Goal: Task Accomplishment & Management: Manage account settings

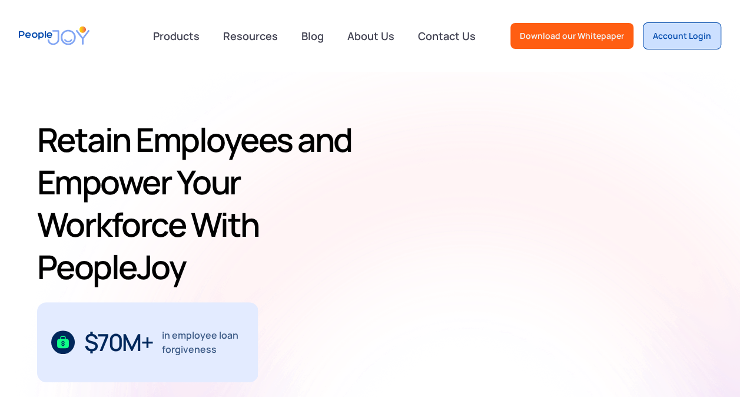
click at [670, 31] on div "Account Login" at bounding box center [682, 36] width 58 height 12
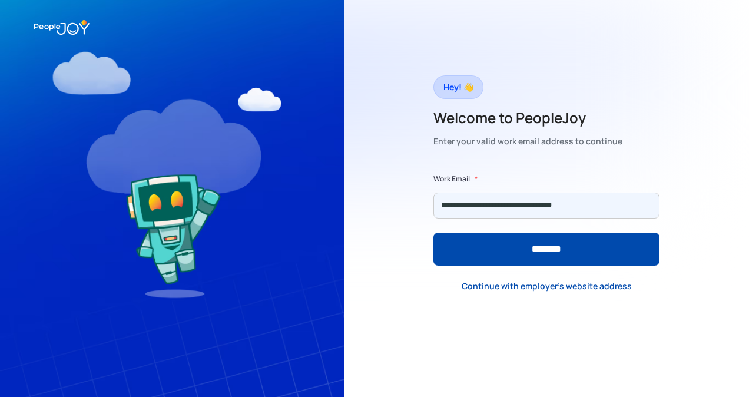
type input "**********"
click at [433, 233] on input "********" at bounding box center [546, 249] width 226 height 33
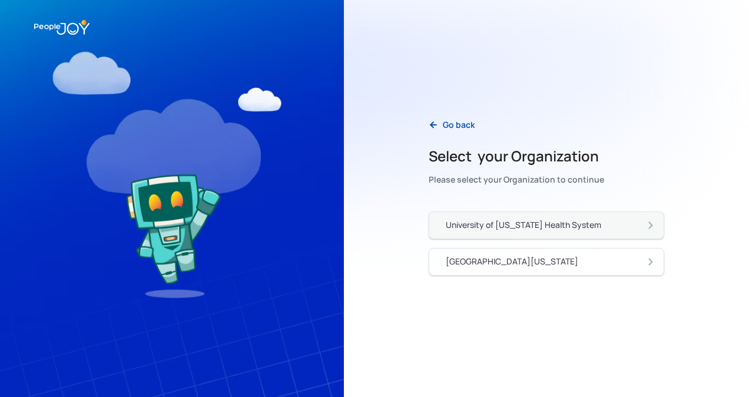
click at [474, 223] on div "University of Pennsylvania Health System" at bounding box center [523, 225] width 155 height 12
